Goal: Information Seeking & Learning: Learn about a topic

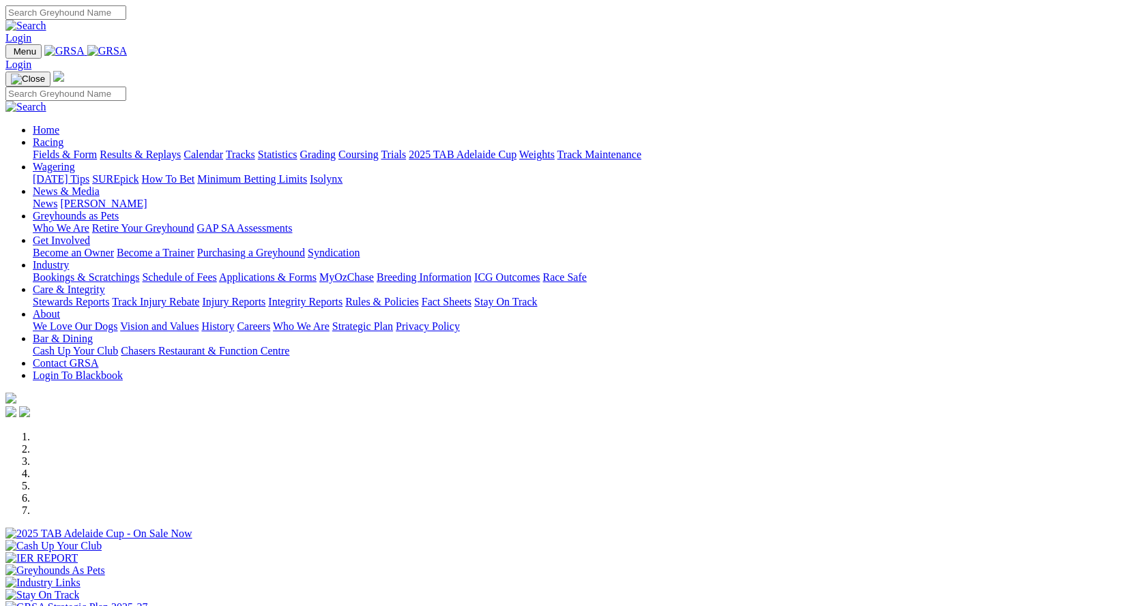
click at [63, 136] on link "Racing" at bounding box center [48, 142] width 31 height 12
click at [181, 149] on link "Results & Replays" at bounding box center [140, 155] width 81 height 12
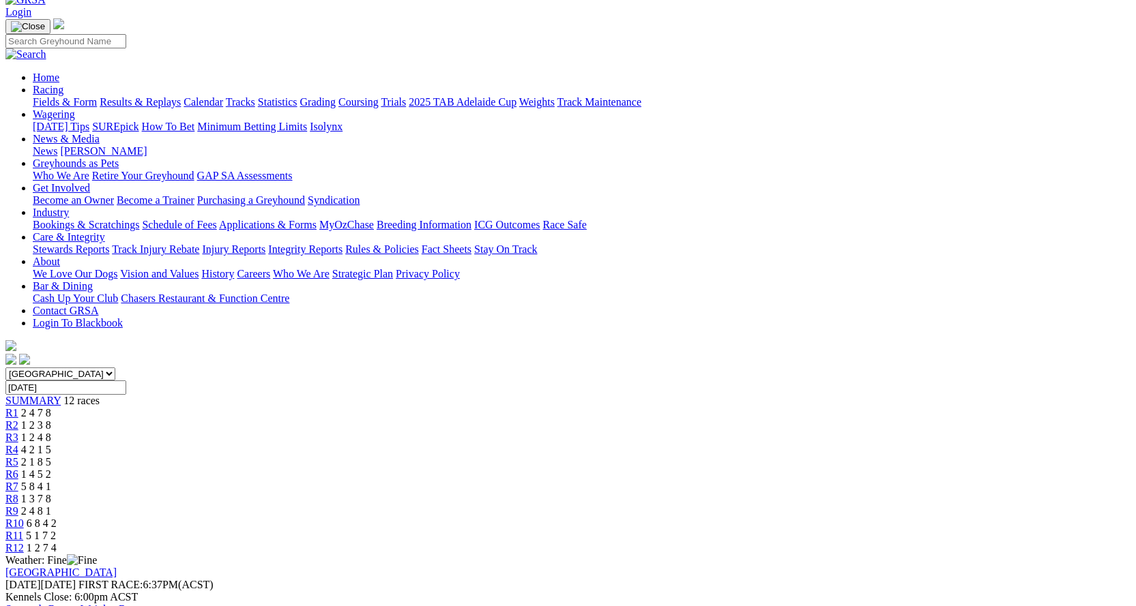
scroll to position [68, 0]
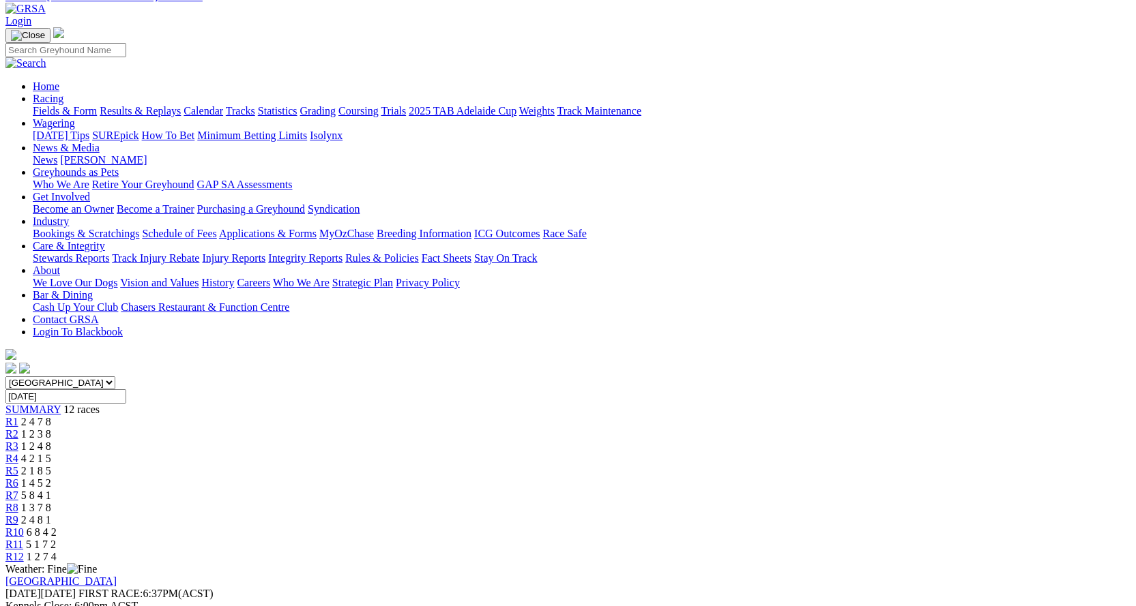
click at [906, 539] on div "R11 5 1 7 2" at bounding box center [567, 545] width 1125 height 12
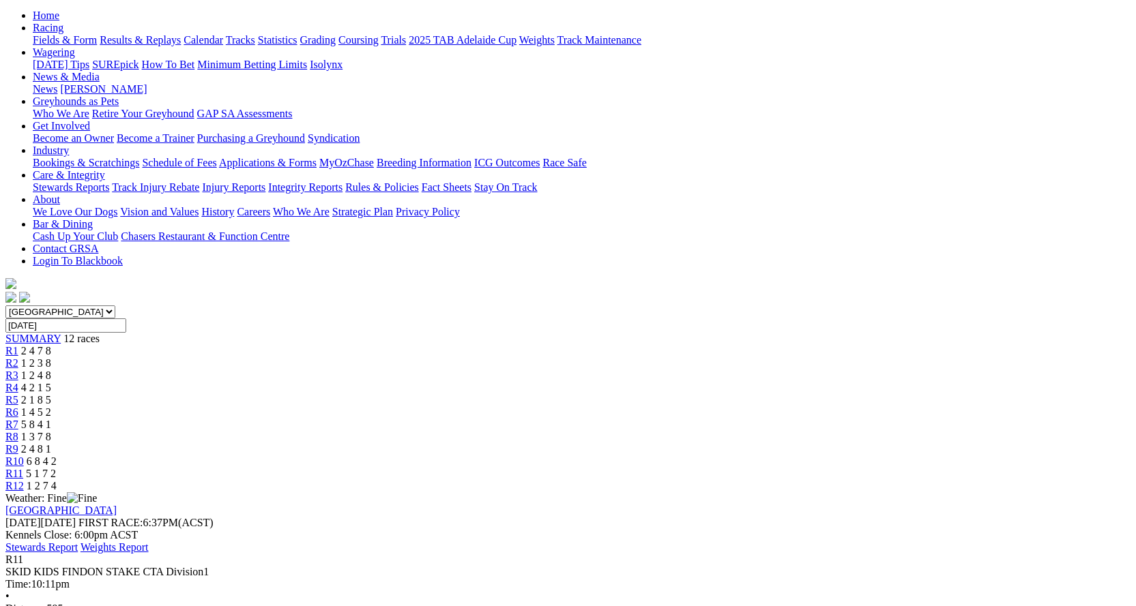
scroll to position [68, 0]
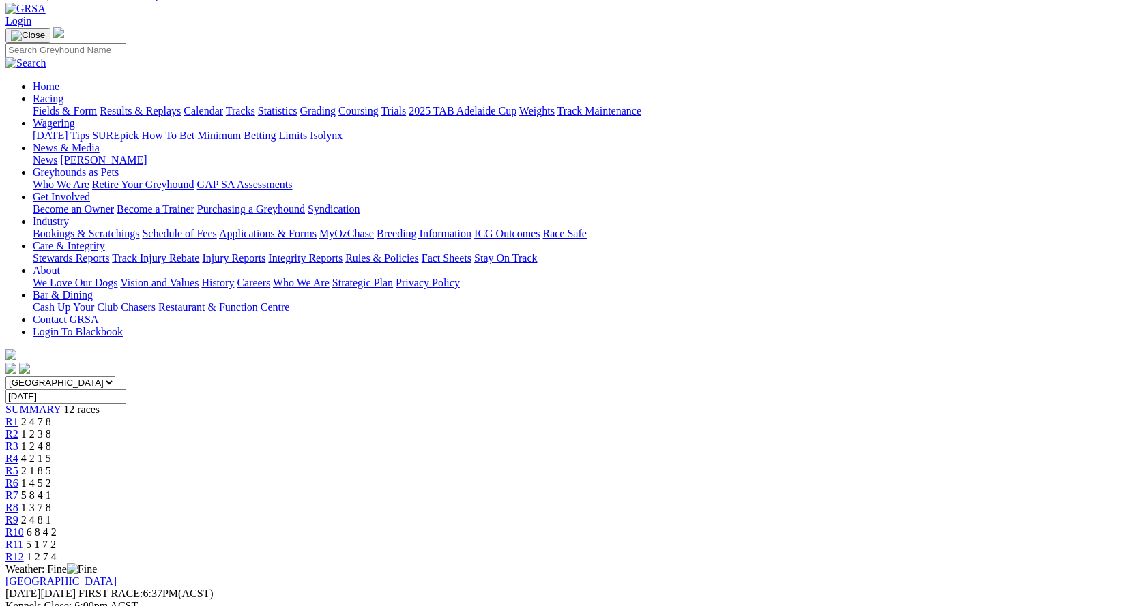
click at [843, 527] on div "R10 6 8 4 2" at bounding box center [567, 533] width 1125 height 12
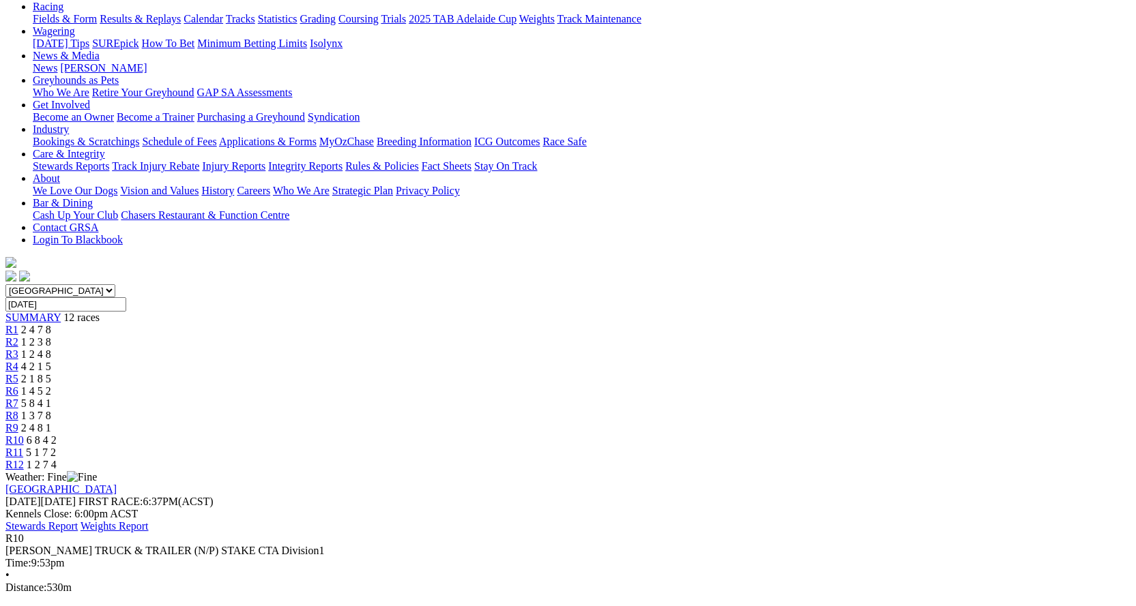
scroll to position [136, 0]
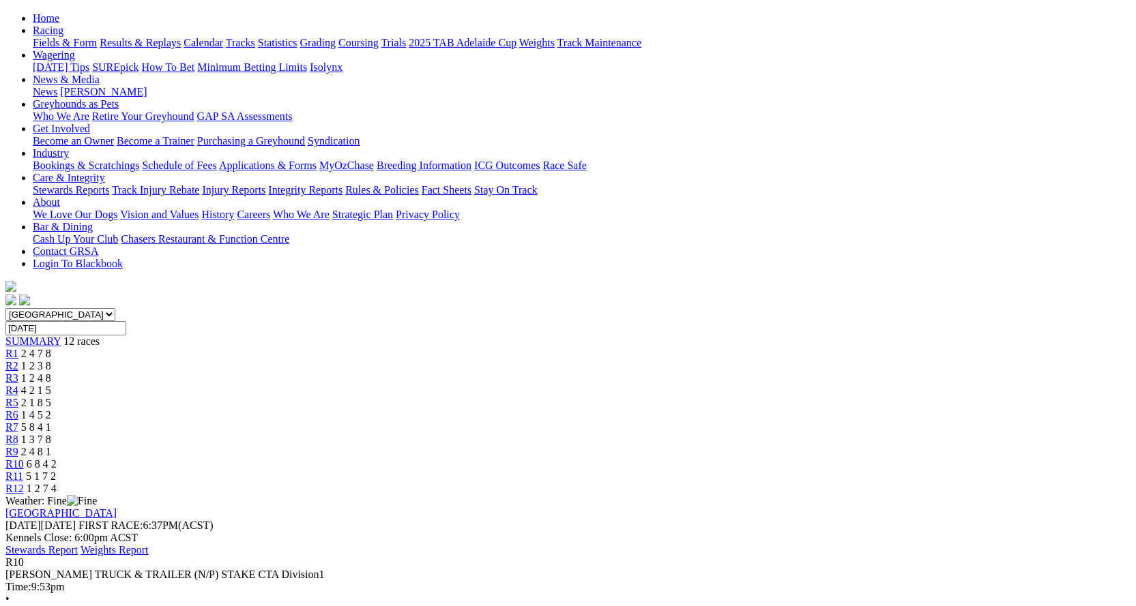
click at [771, 446] on div "R9 2 4 8 1" at bounding box center [567, 452] width 1125 height 12
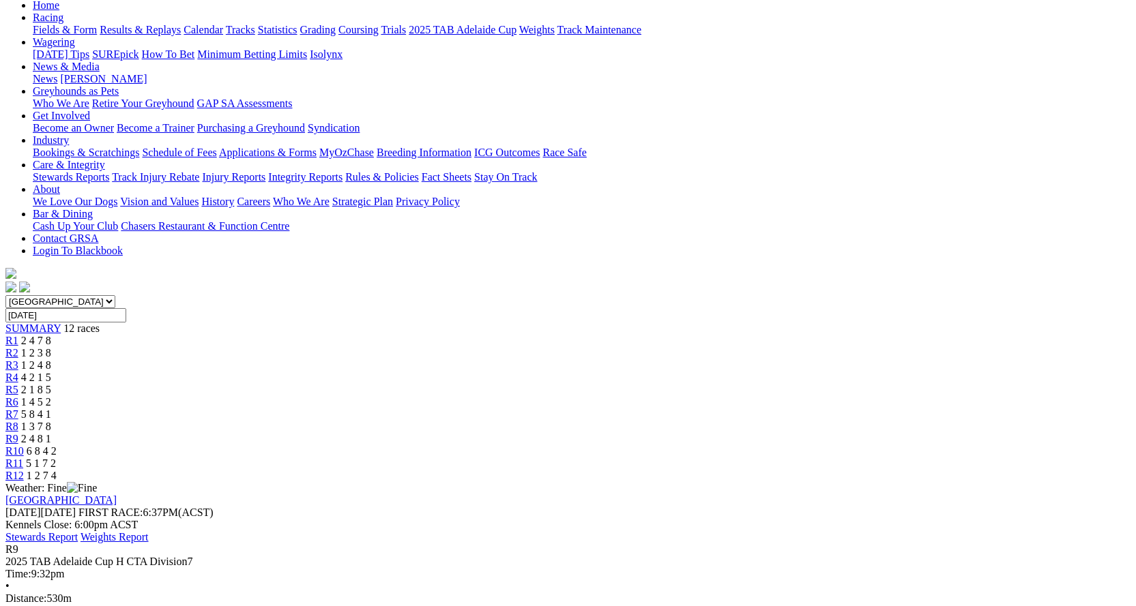
scroll to position [205, 0]
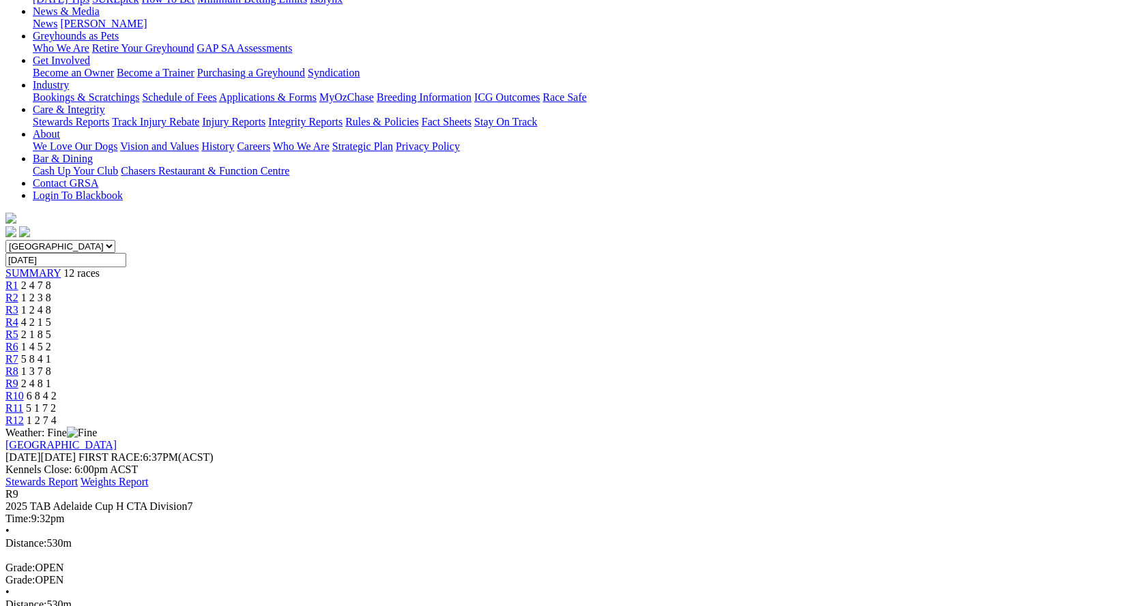
click at [700, 366] on div "R8 1 3 7 8" at bounding box center [567, 372] width 1125 height 12
click at [647, 353] on div "R7 5 8 4 1" at bounding box center [567, 359] width 1125 height 12
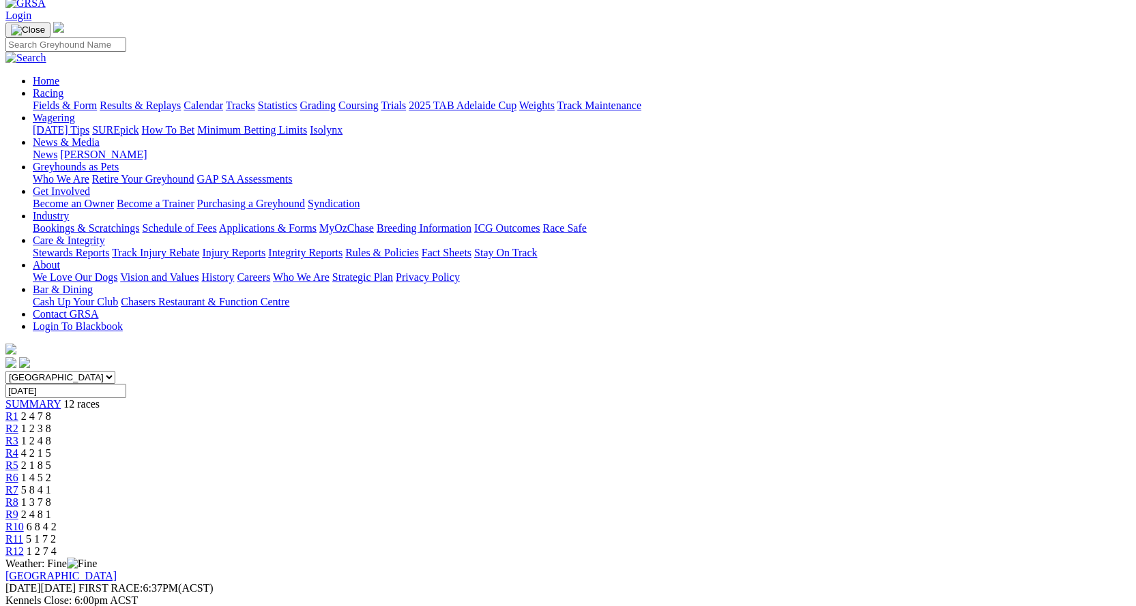
scroll to position [68, 0]
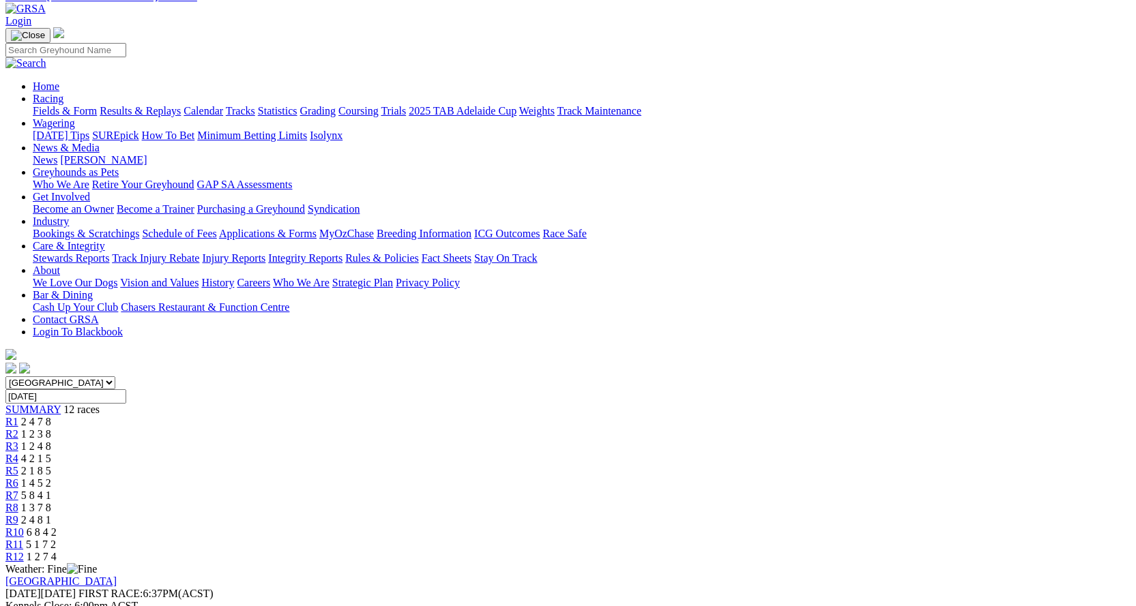
click at [18, 477] on span "R6" at bounding box center [11, 483] width 13 height 12
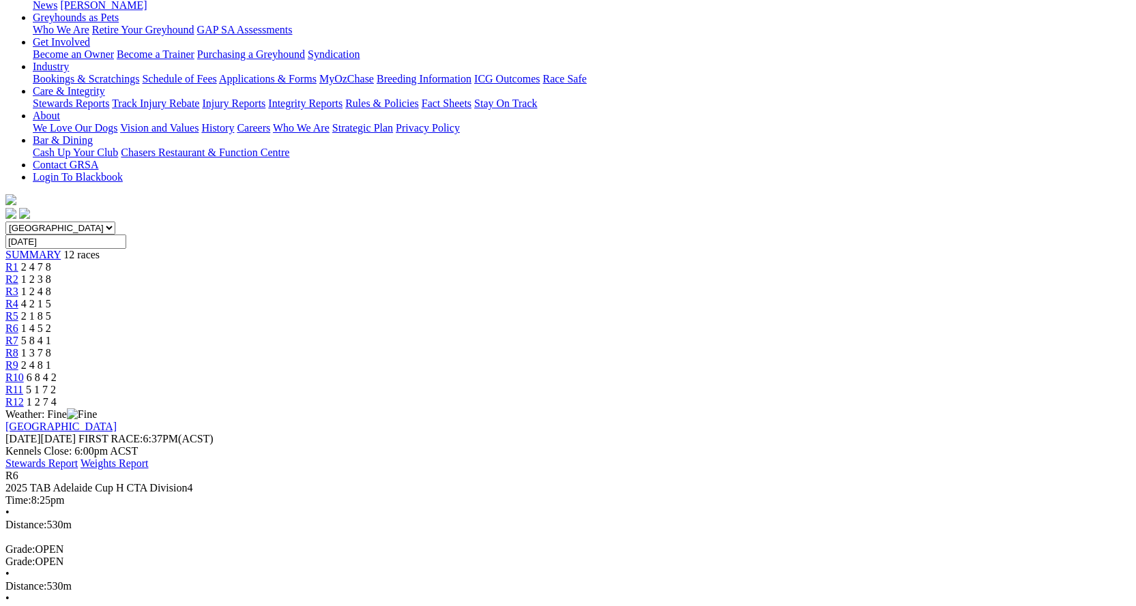
scroll to position [205, 0]
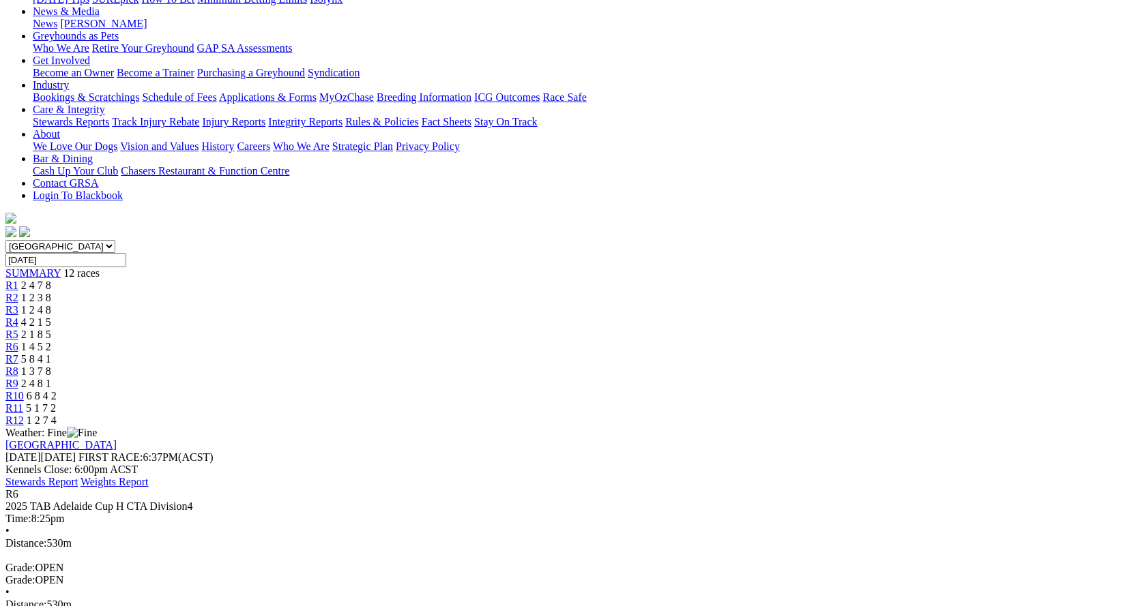
click at [51, 329] on span "2 1 8 5" at bounding box center [36, 335] width 30 height 12
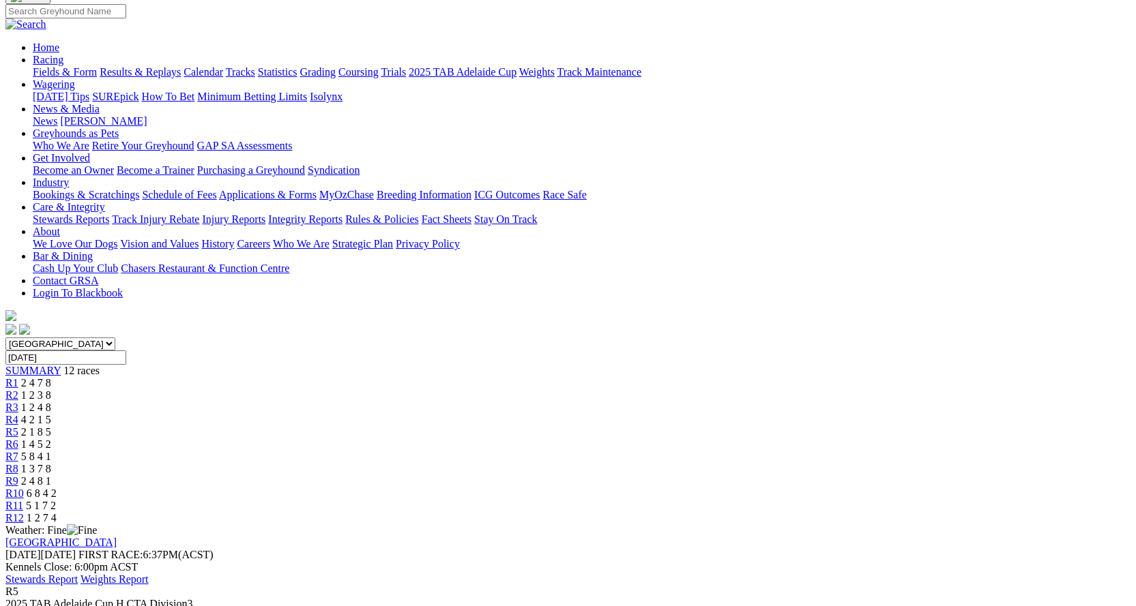
scroll to position [68, 0]
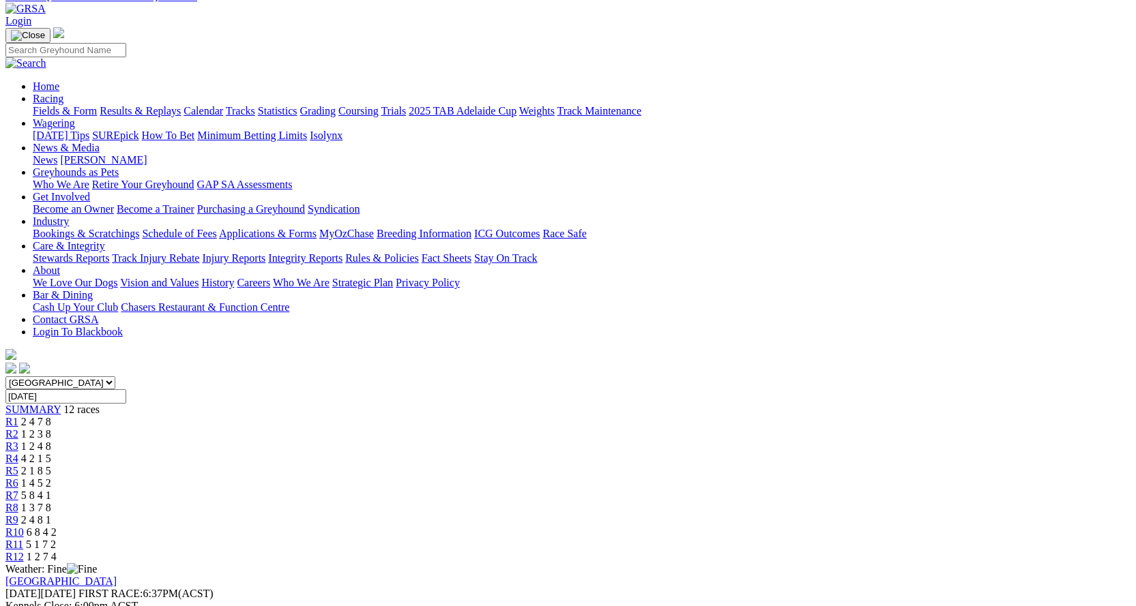
click at [51, 453] on span "4 2 1 5" at bounding box center [36, 459] width 30 height 12
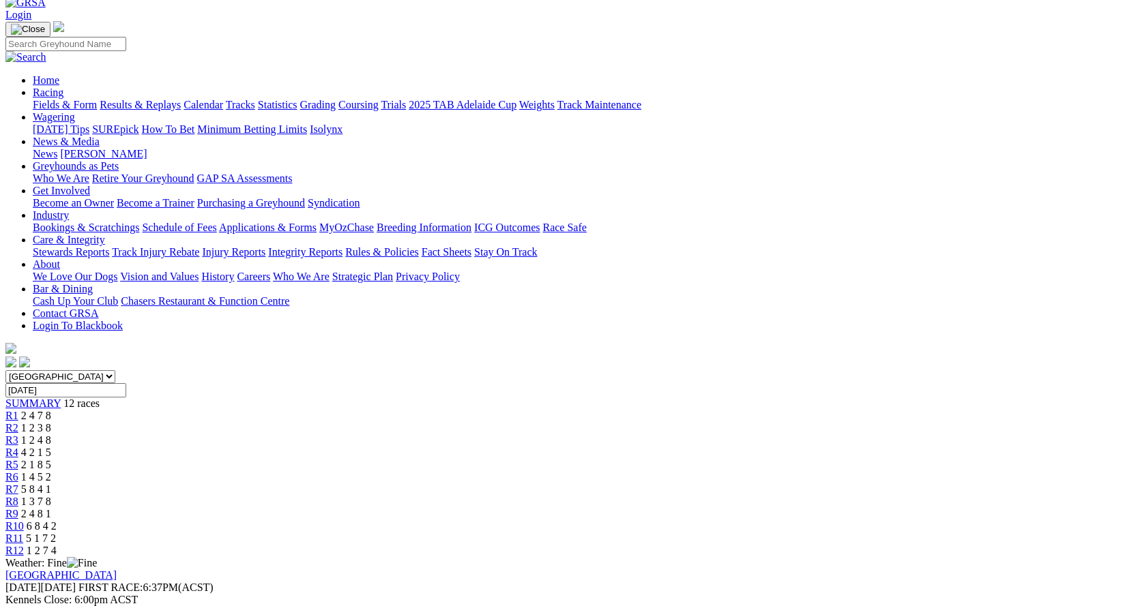
scroll to position [68, 0]
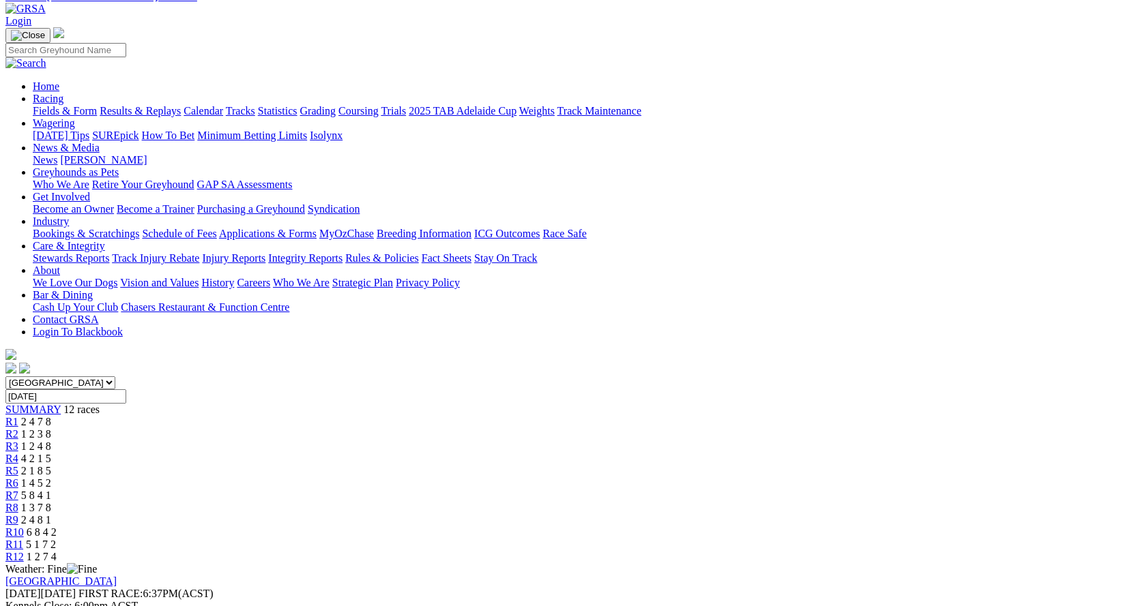
click at [18, 441] on span "R3" at bounding box center [11, 447] width 13 height 12
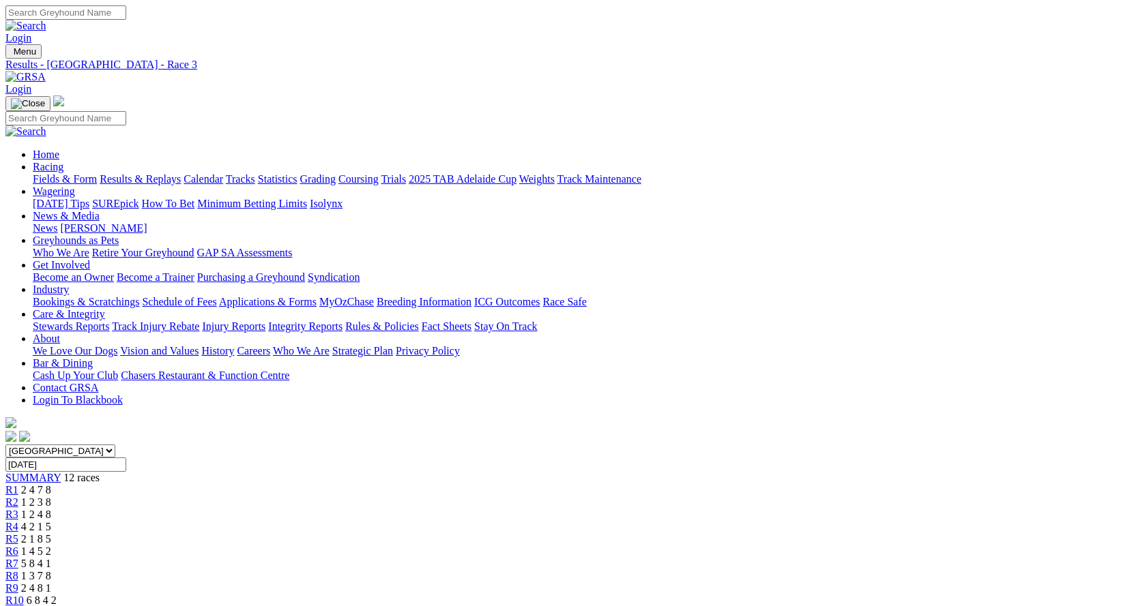
click at [18, 497] on span "R2" at bounding box center [11, 503] width 13 height 12
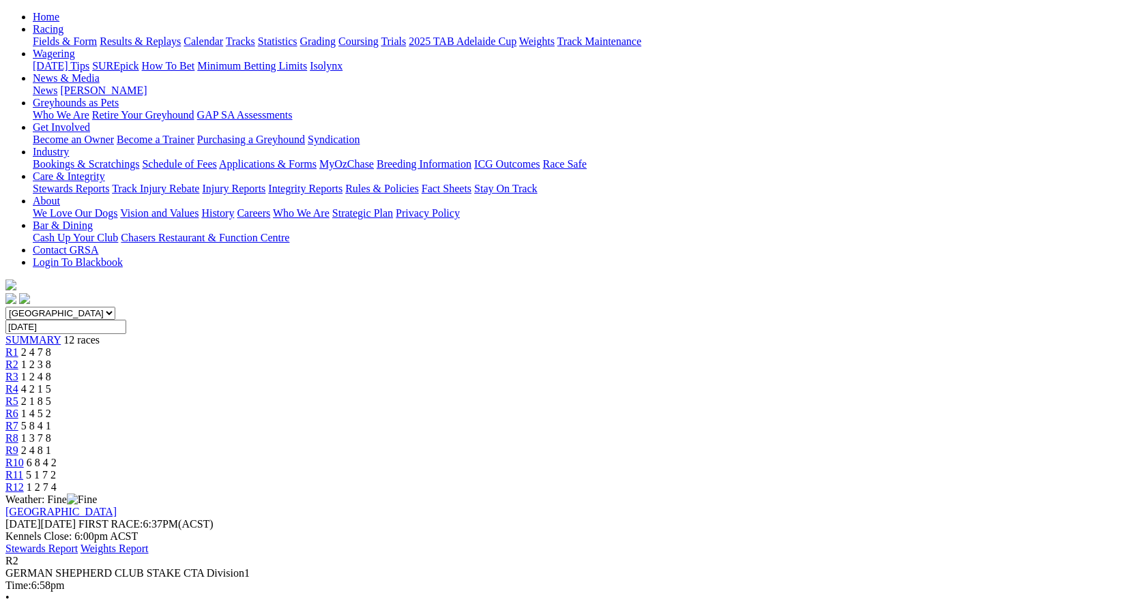
scroll to position [136, 0]
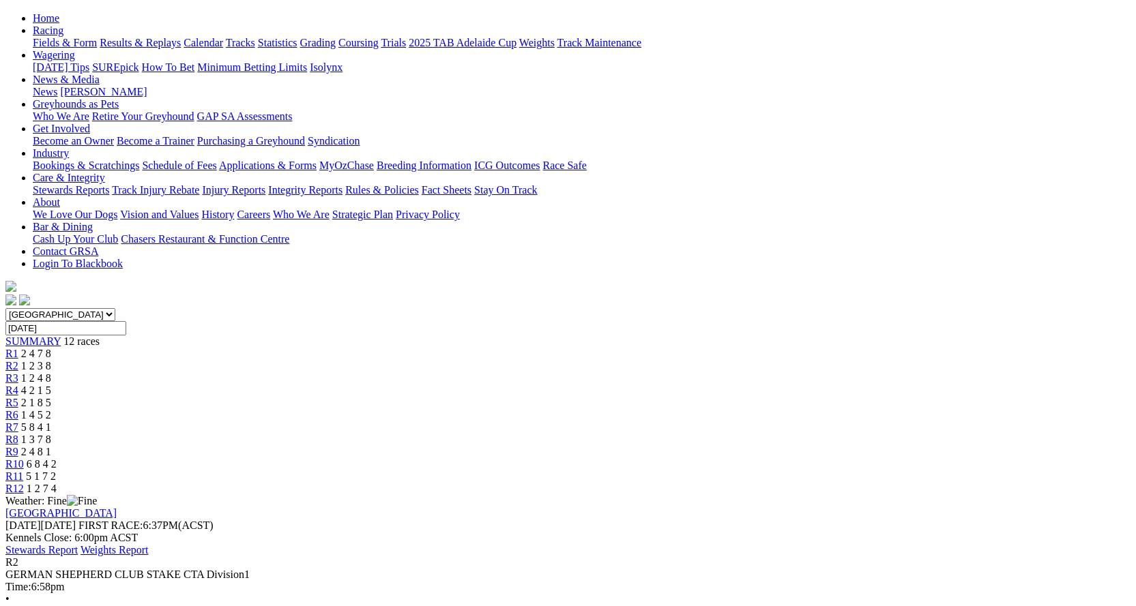
click at [18, 348] on span "R1" at bounding box center [11, 354] width 13 height 12
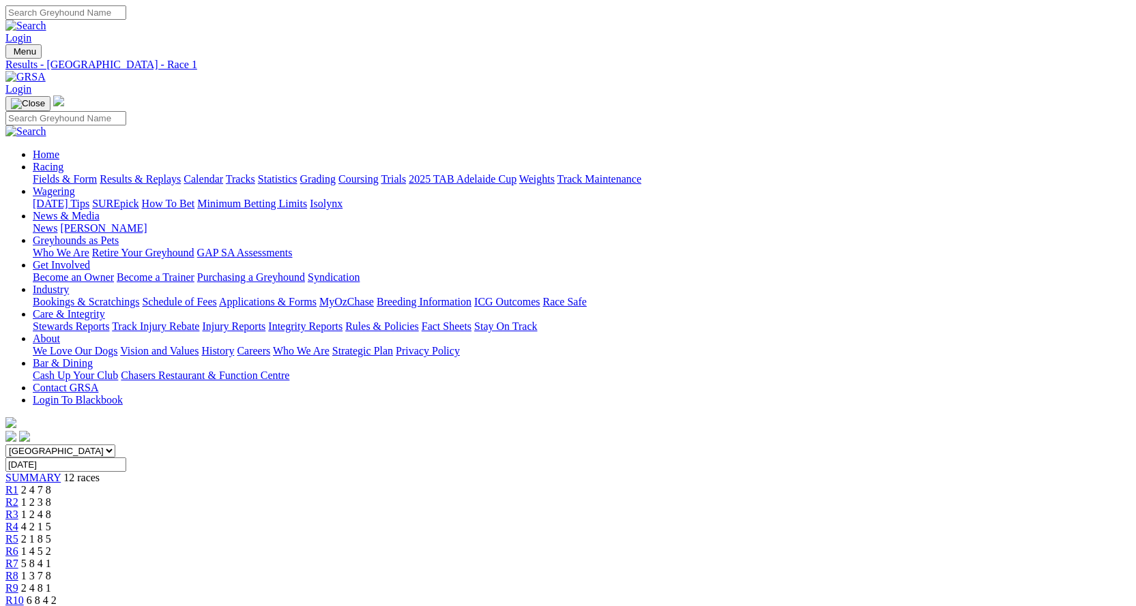
click at [105, 308] on link "Care & Integrity" at bounding box center [69, 314] width 72 height 12
click at [109, 321] on link "Stewards Reports" at bounding box center [71, 327] width 76 height 12
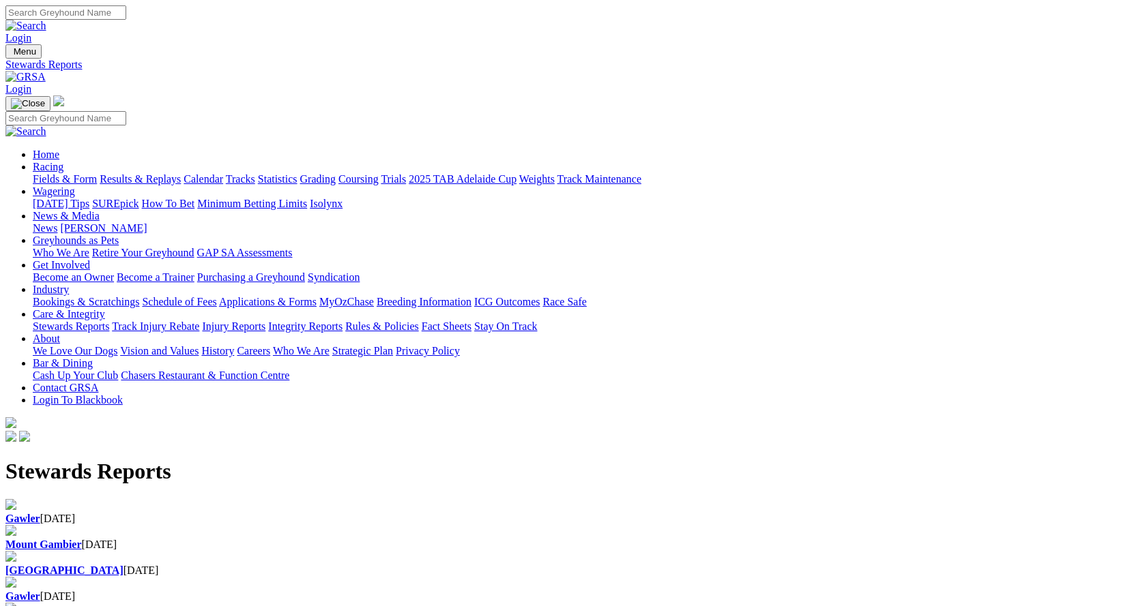
click at [342, 321] on link "Integrity Reports" at bounding box center [305, 327] width 74 height 12
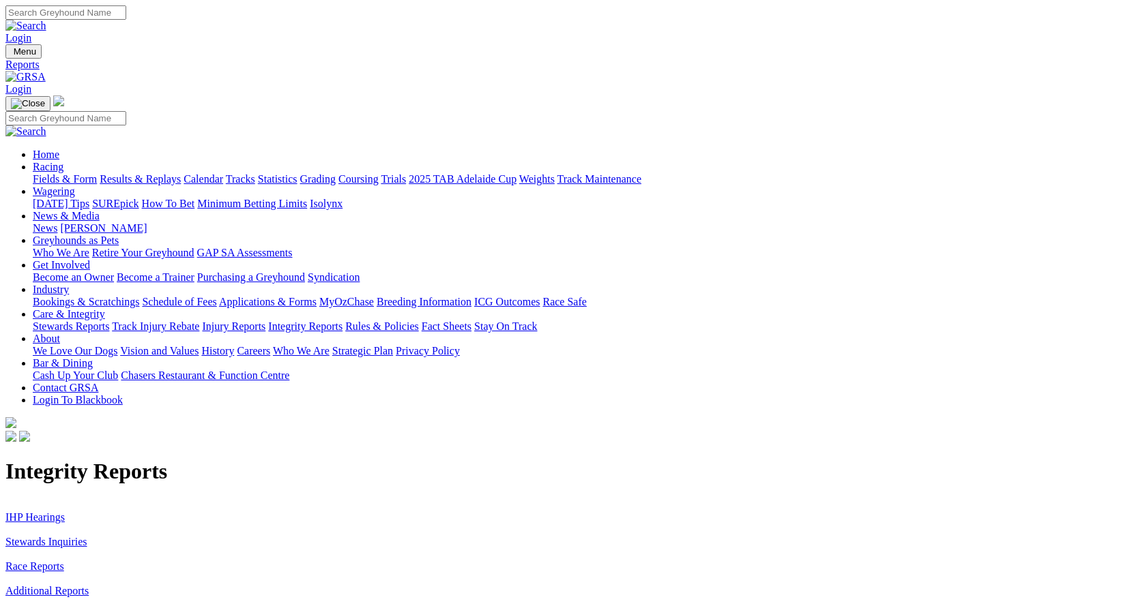
click at [87, 536] on link "Stewards Inquiries" at bounding box center [46, 542] width 82 height 12
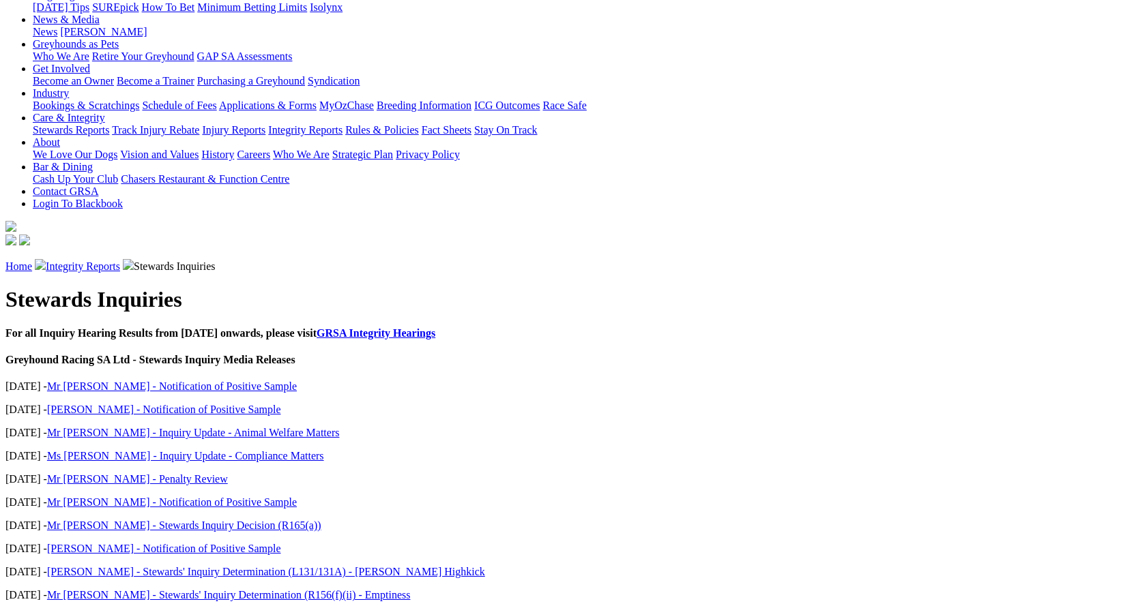
scroll to position [205, 0]
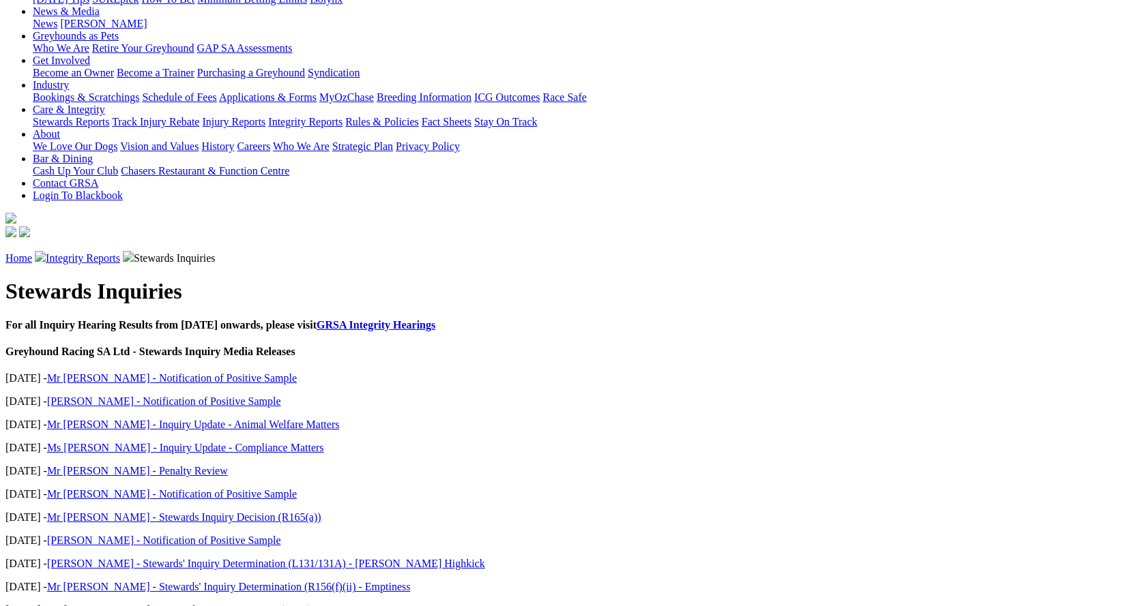
click at [225, 604] on link "Ms [PERSON_NAME] - Stewards' Inquiry Decision (R169)" at bounding box center [179, 610] width 265 height 12
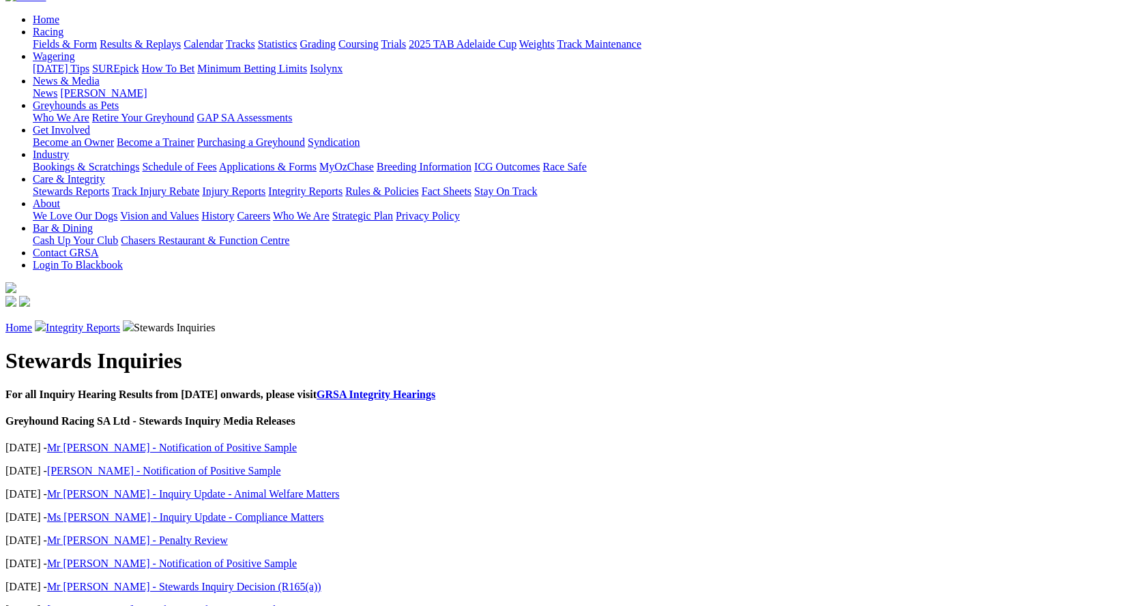
scroll to position [205, 0]
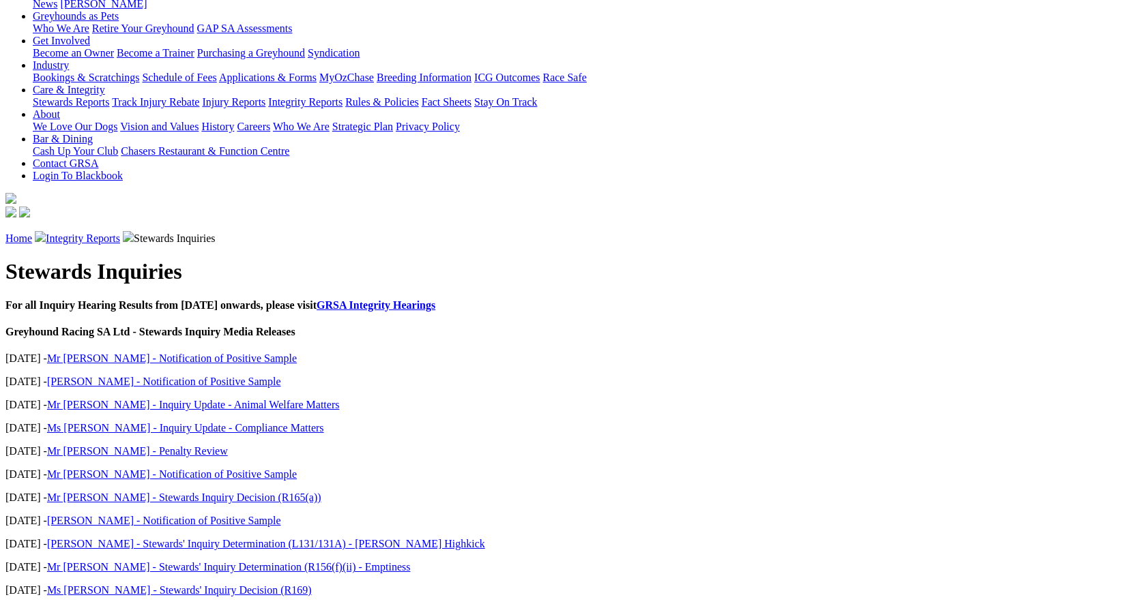
scroll to position [273, 0]
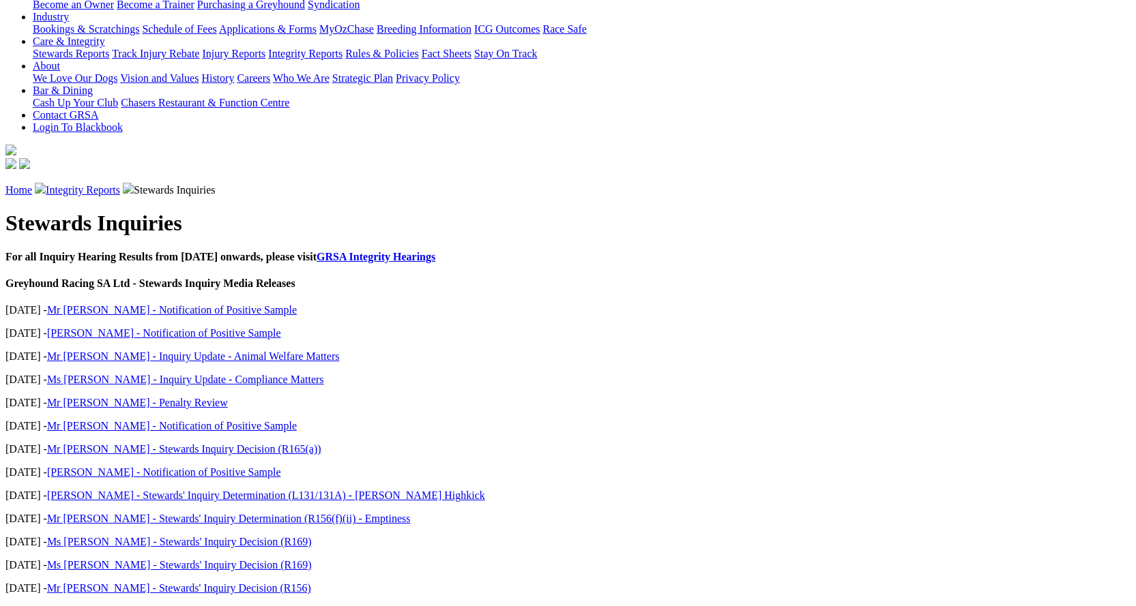
click at [239, 490] on link "[PERSON_NAME] - Stewards' Inquiry Determination (L131/131A) - [PERSON_NAME] Hig…" at bounding box center [266, 496] width 438 height 12
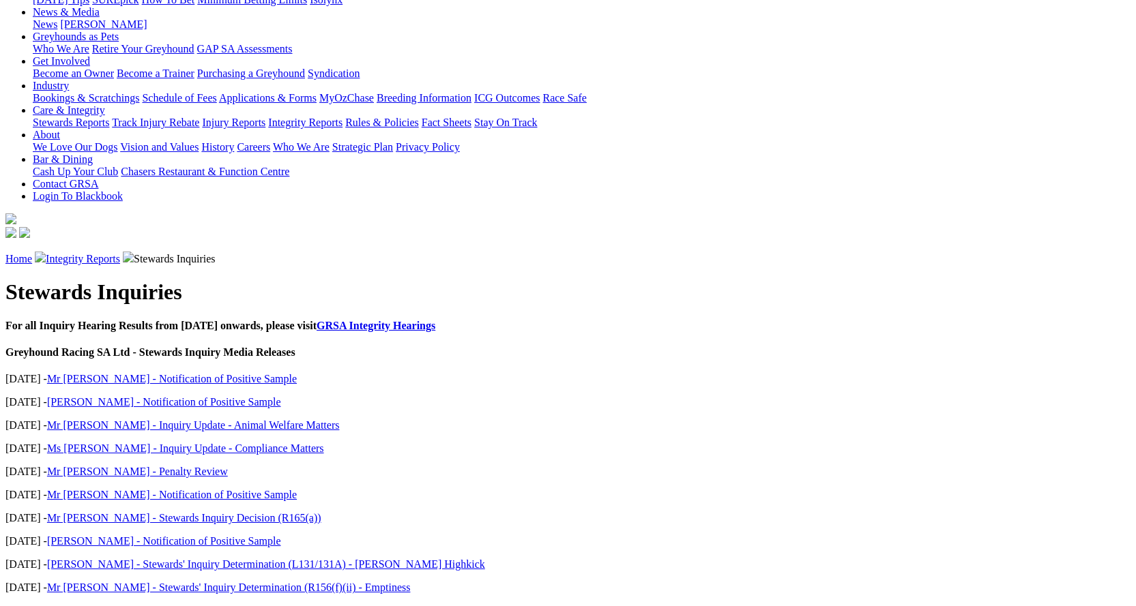
scroll to position [205, 0]
click at [231, 512] on link "Mr [PERSON_NAME] - Stewards Inquiry Decision (R165(a))" at bounding box center [184, 518] width 274 height 12
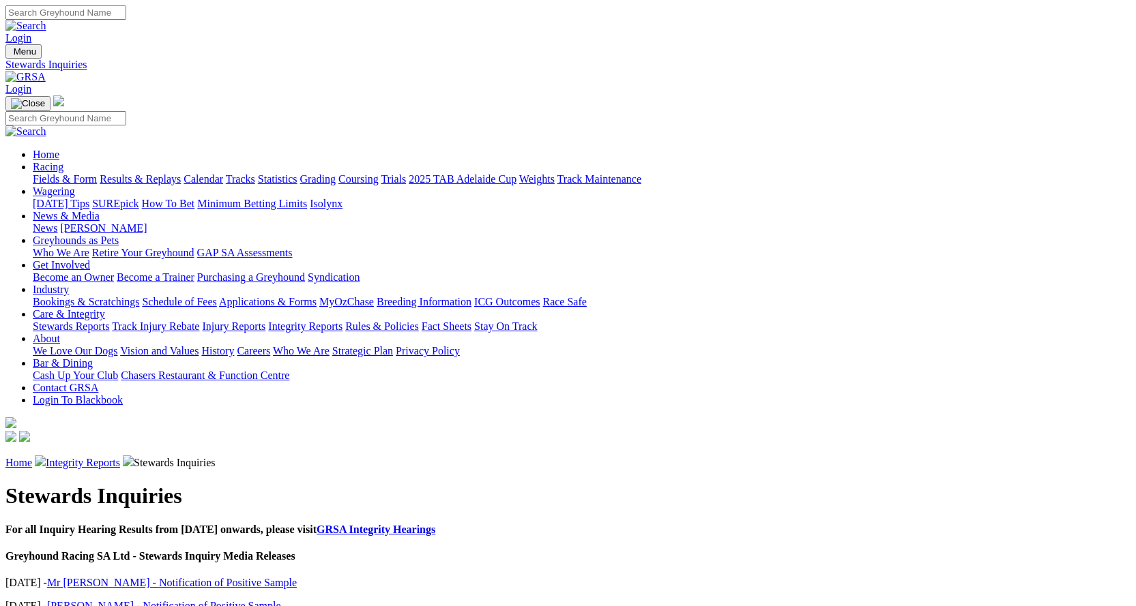
click at [342, 321] on link "Integrity Reports" at bounding box center [305, 327] width 74 height 12
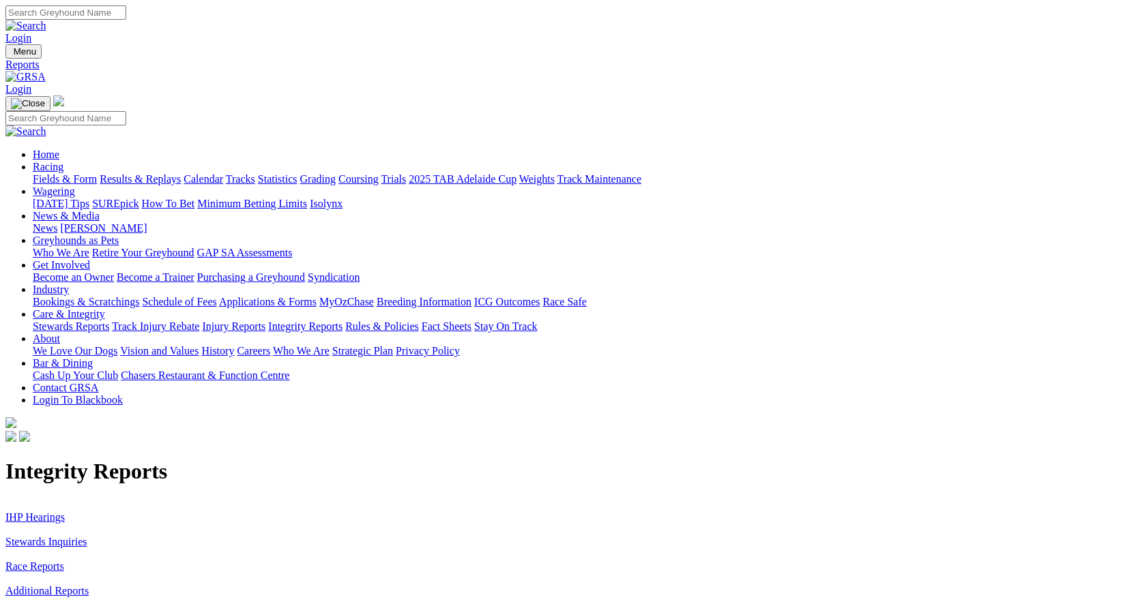
click at [65, 512] on link "IHP Hearings" at bounding box center [34, 518] width 59 height 12
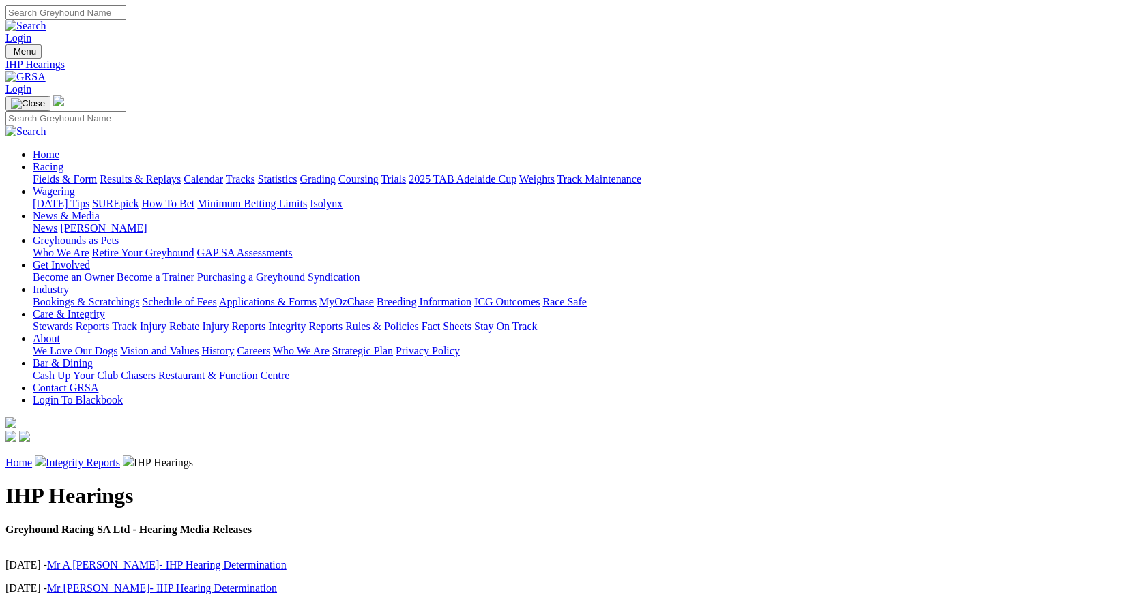
click at [539, 296] on link "ICG Outcomes" at bounding box center [506, 302] width 65 height 12
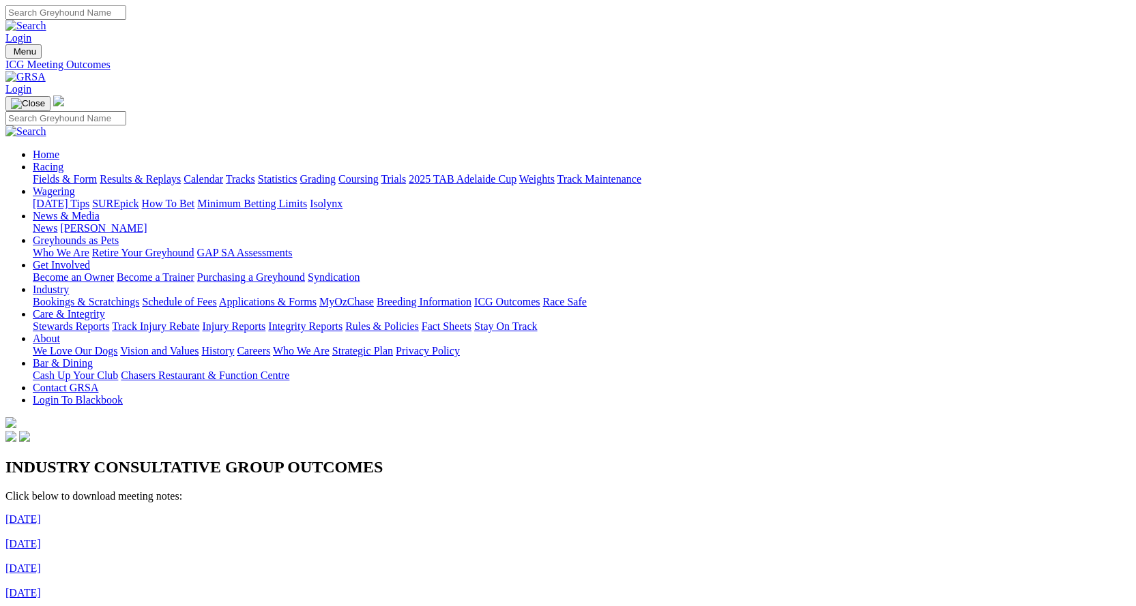
click at [147, 222] on link "[PERSON_NAME]" at bounding box center [103, 228] width 87 height 12
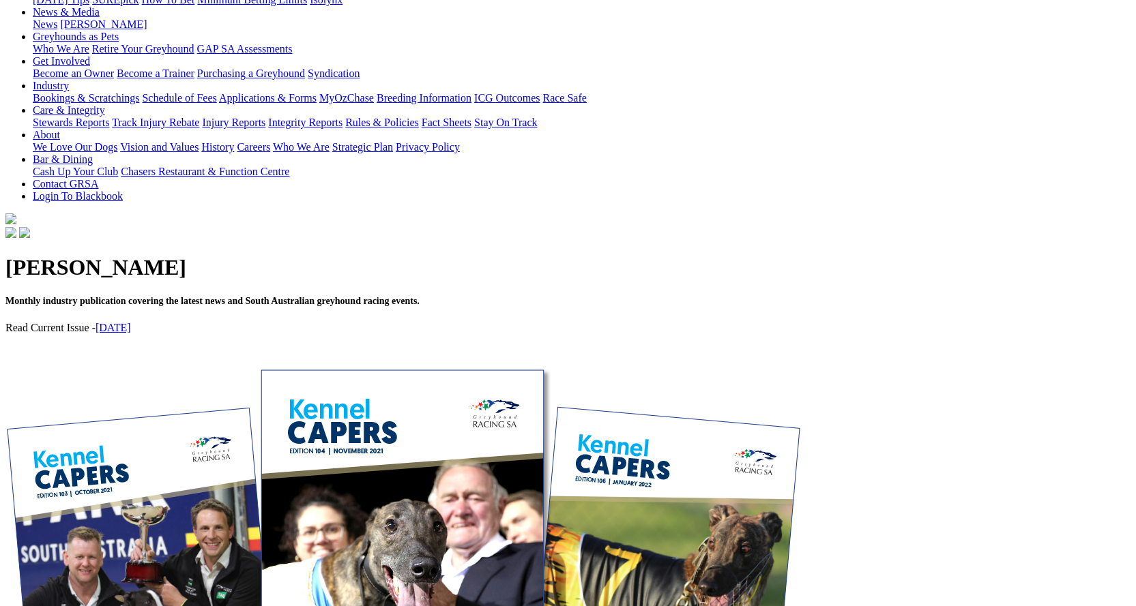
scroll to position [205, 0]
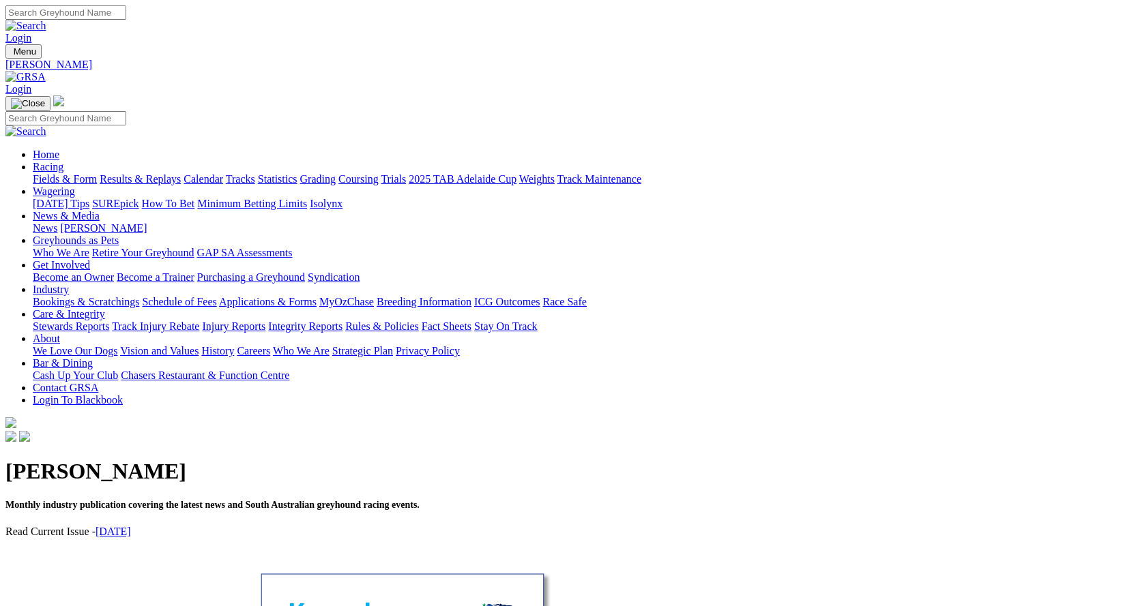
click at [63, 161] on link "Racing" at bounding box center [48, 167] width 31 height 12
click at [91, 173] on link "Fields & Form" at bounding box center [65, 179] width 64 height 12
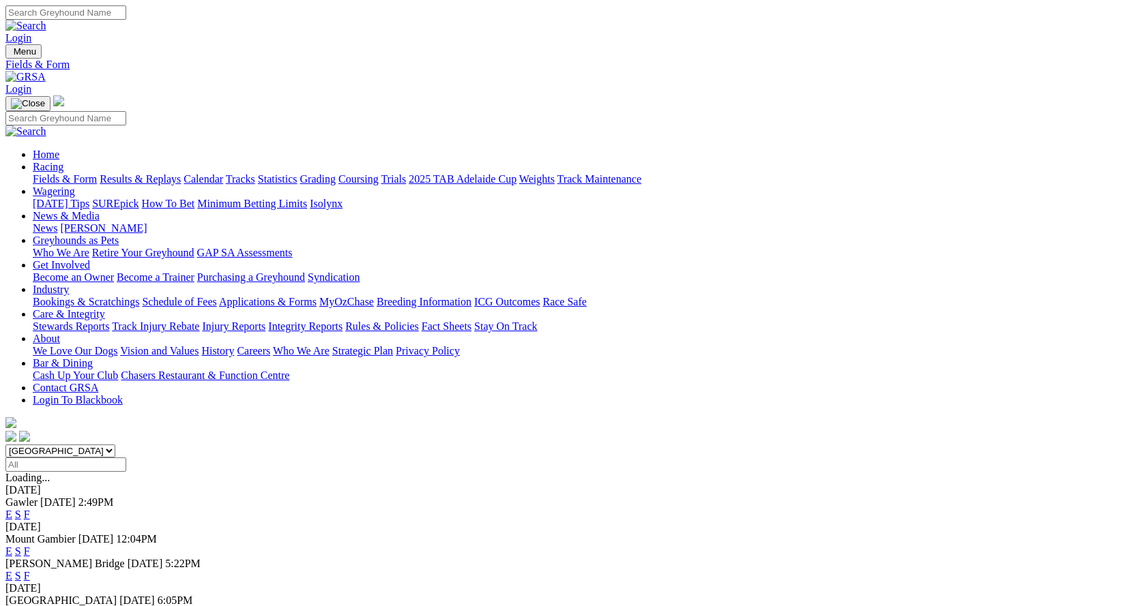
click at [297, 173] on link "Statistics" at bounding box center [278, 179] width 40 height 12
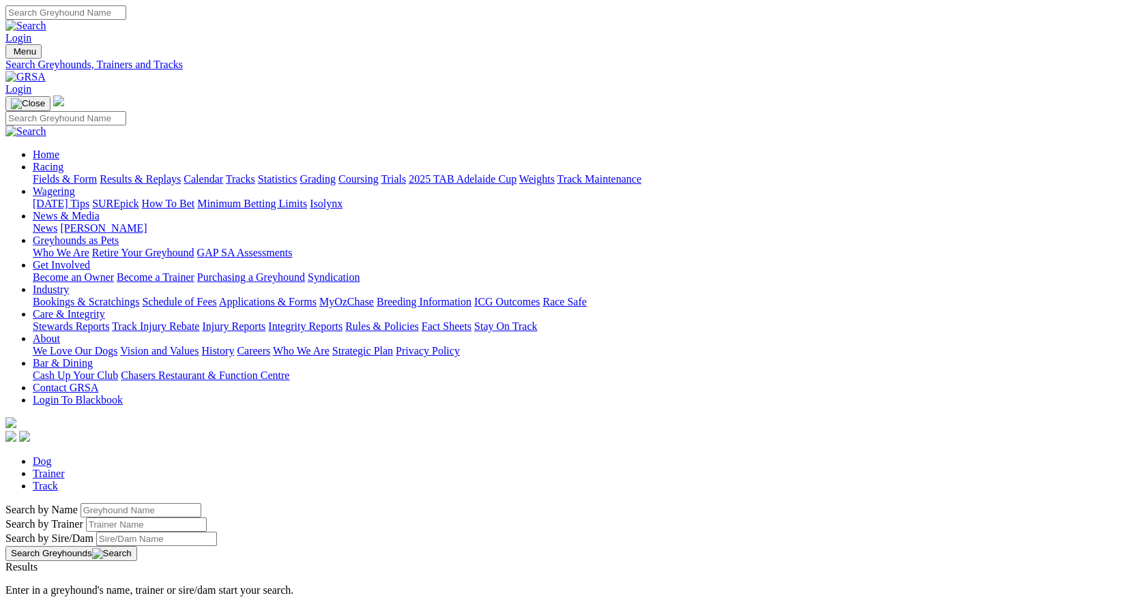
click at [65, 468] on link "Trainer" at bounding box center [49, 474] width 32 height 12
click at [201, 606] on input "Search by Trainer Name" at bounding box center [140, 615] width 121 height 14
type input "harkins"
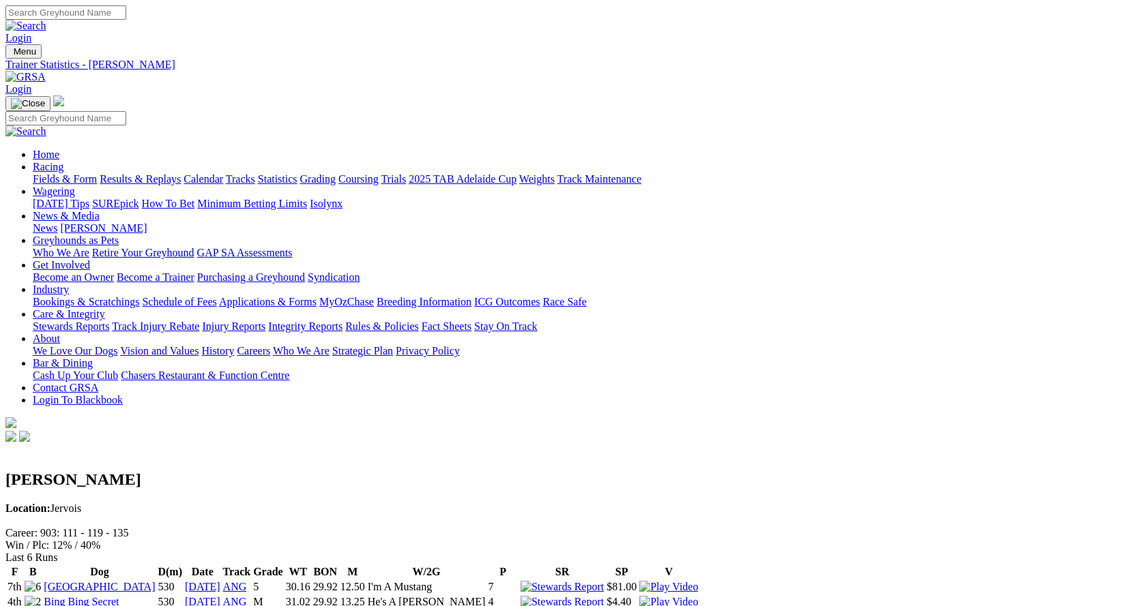
click at [155, 581] on link "[GEOGRAPHIC_DATA]" at bounding box center [99, 587] width 111 height 12
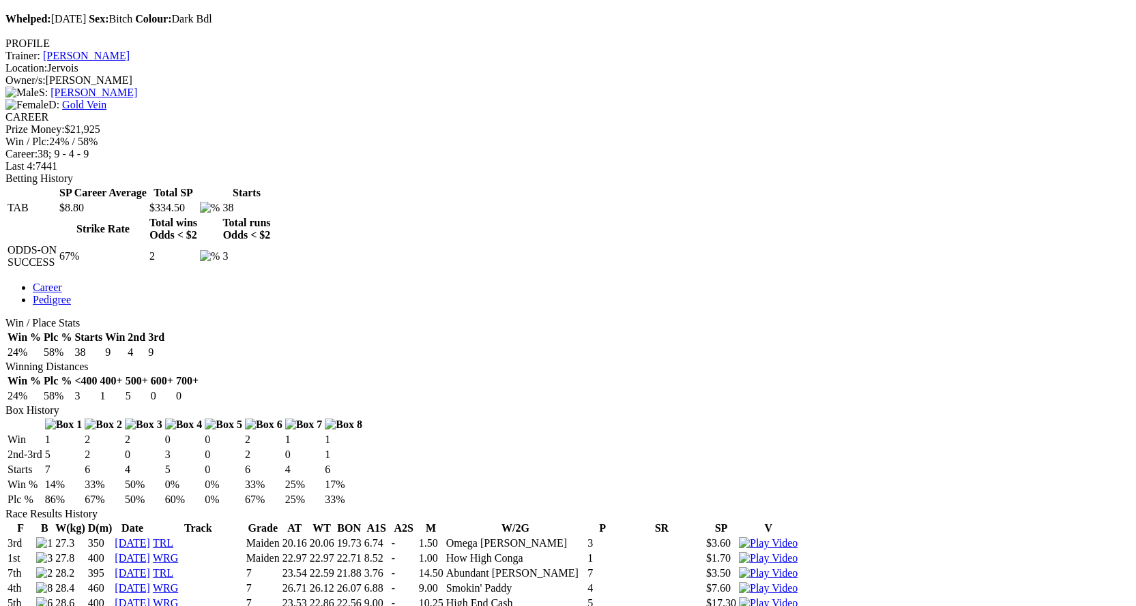
scroll to position [273, 0]
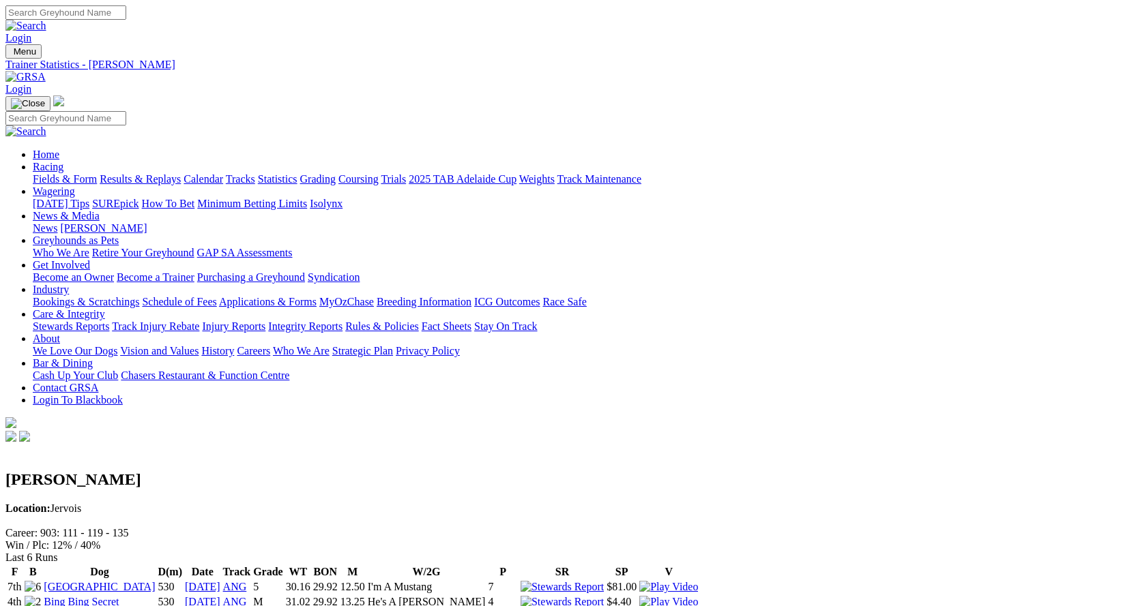
click at [119, 596] on link "Bing Bing Secret" at bounding box center [81, 602] width 75 height 12
click at [297, 173] on link "Statistics" at bounding box center [278, 179] width 40 height 12
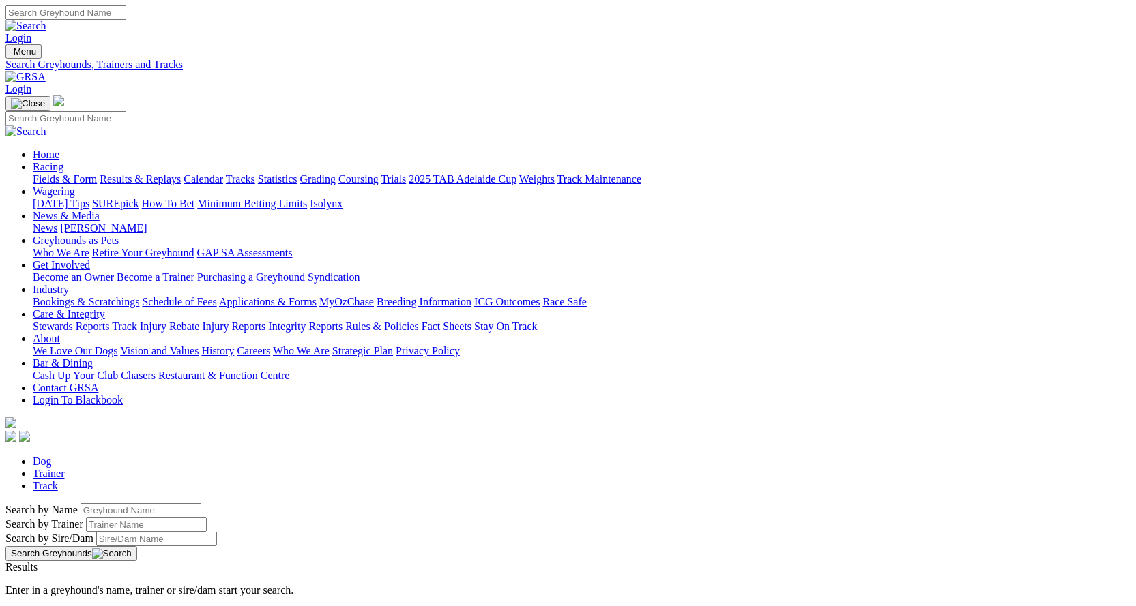
click at [163, 503] on input "Search by Greyhound name" at bounding box center [140, 510] width 121 height 14
type input "[PERSON_NAME]"
click at [65, 468] on link "Trainer" at bounding box center [49, 474] width 32 height 12
click at [201, 606] on input "Search by Trainer Name" at bounding box center [140, 615] width 121 height 14
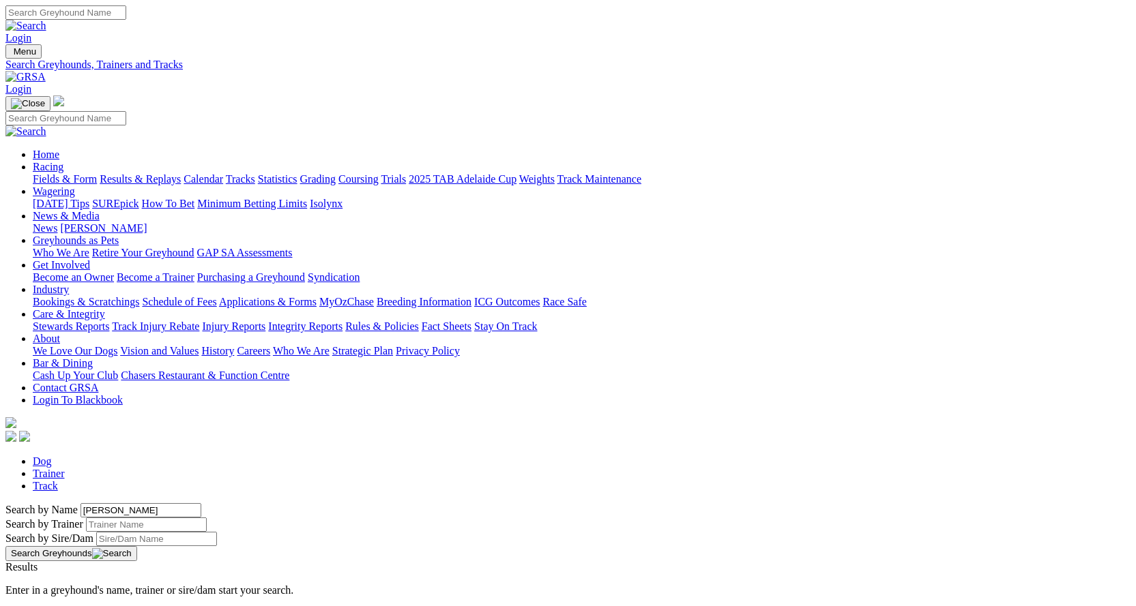
click at [178, 606] on input "kiley" at bounding box center [140, 615] width 121 height 14
type input "k"
type input "Kiley"
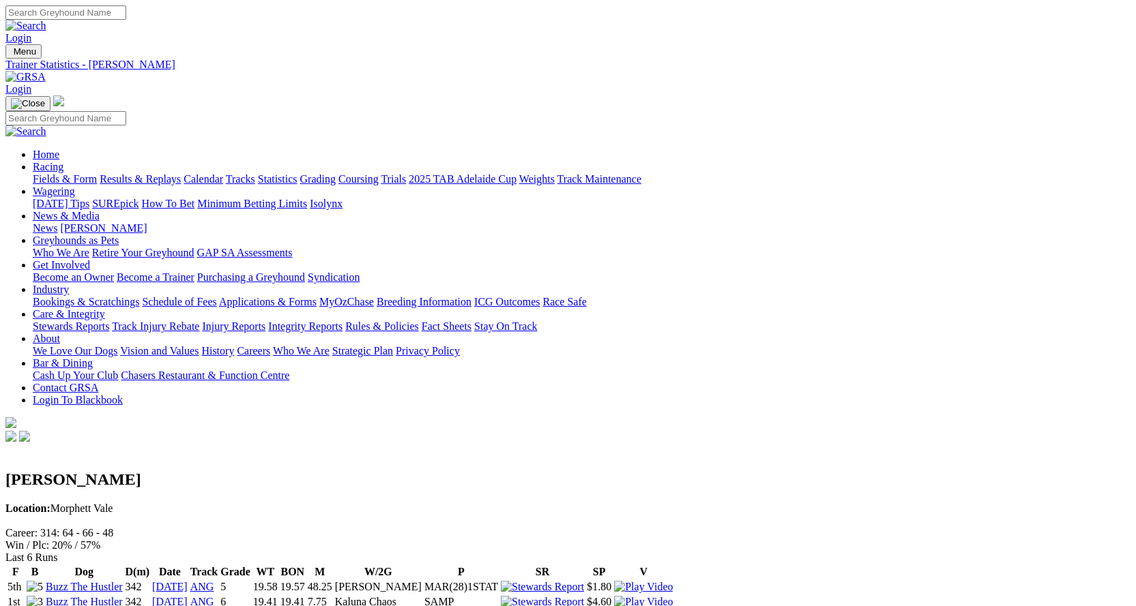
click at [374, 296] on link "MyOzChase" at bounding box center [346, 302] width 55 height 12
